Goal: Task Accomplishment & Management: Use online tool/utility

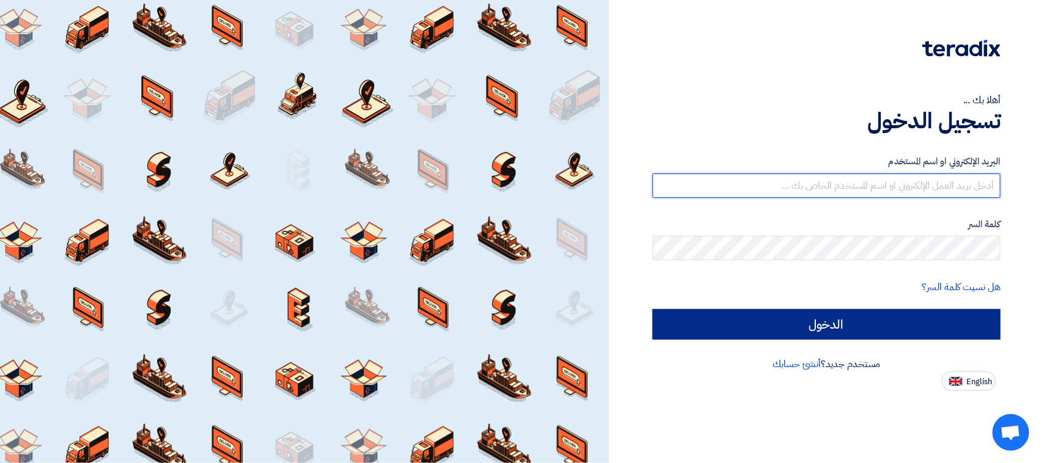
type input "[PERSON_NAME][EMAIL_ADDRESS][DOMAIN_NAME]"
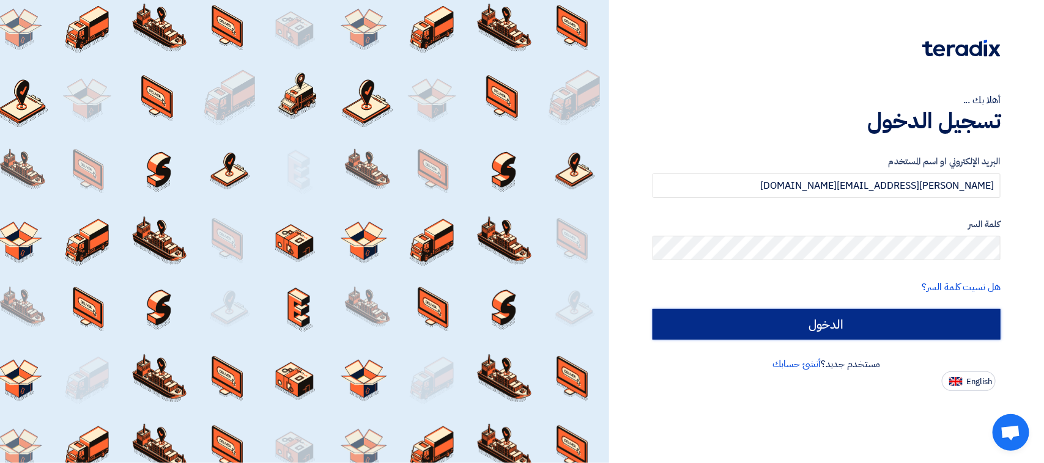
click at [770, 331] on input "الدخول" at bounding box center [826, 324] width 348 height 31
type input "Sign in"
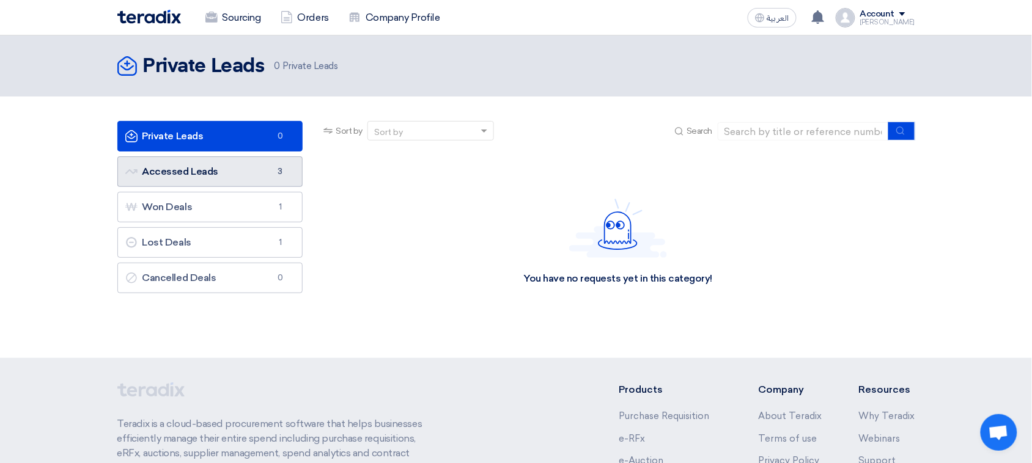
click at [255, 177] on link "Accessed Leads Accessed Leads 3" at bounding box center [210, 172] width 186 height 31
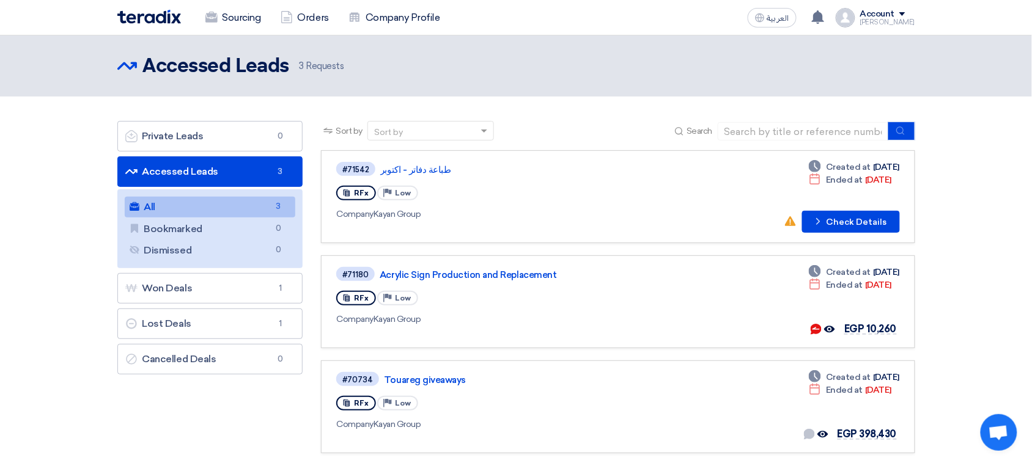
click at [158, 213] on link "All All 3" at bounding box center [210, 207] width 171 height 21
click at [416, 171] on link "طباعة دفاتر - اكتوبر" at bounding box center [533, 169] width 306 height 11
